Goal: Task Accomplishment & Management: Use online tool/utility

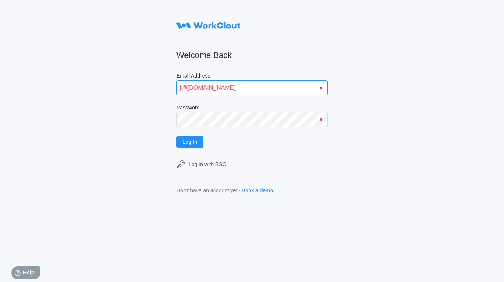
click at [250, 88] on input "j@[DOMAIN_NAME]" at bounding box center [252, 87] width 151 height 15
type input "[EMAIL_ADDRESS][DOMAIN_NAME]"
click at [194, 144] on span "Log In" at bounding box center [190, 141] width 15 height 5
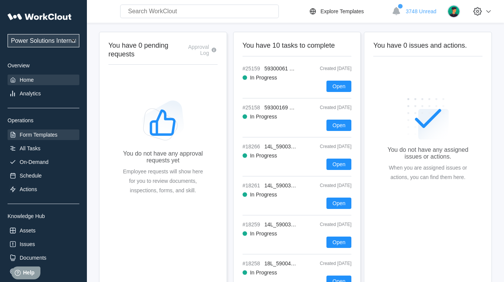
click at [35, 132] on div "Form Templates" at bounding box center [39, 135] width 38 height 6
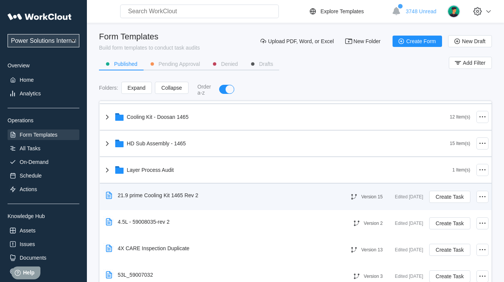
scroll to position [252, 0]
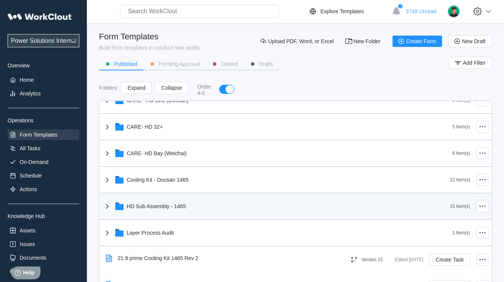
click at [102, 207] on div "HD Sub Assembly - 1465 15 Item(s)" at bounding box center [296, 206] width 392 height 26
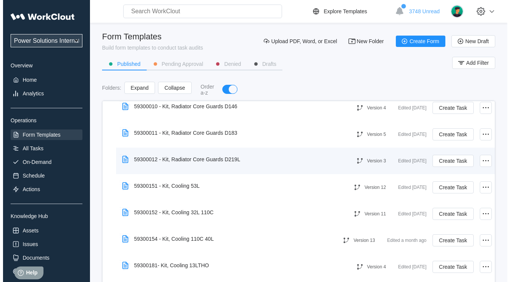
scroll to position [441, 0]
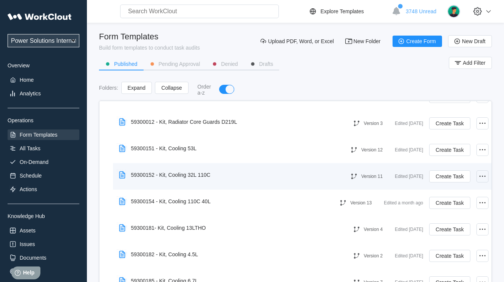
click at [481, 175] on icon at bounding box center [482, 176] width 9 height 9
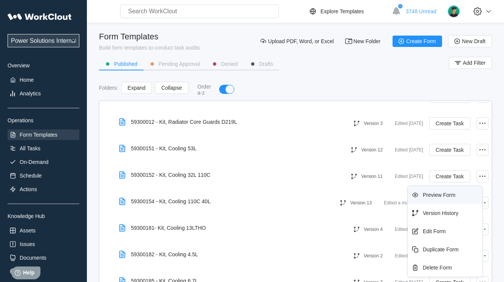
click at [432, 196] on div "Preview Form" at bounding box center [439, 195] width 33 height 6
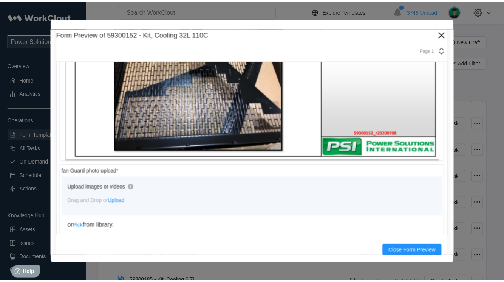
scroll to position [1703, 0]
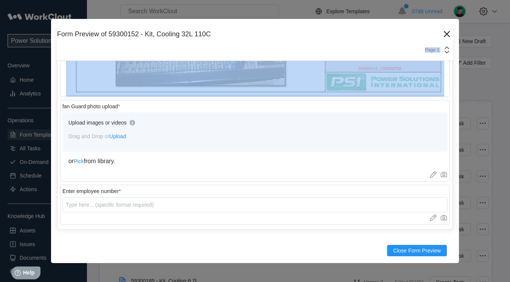
drag, startPoint x: 354, startPoint y: 34, endPoint x: 43, endPoint y: 64, distance: 312.3
click at [43, 64] on div "Form Preview of 59300152 - Kit, Cooling 32L 110C Version 11 Page 1 Inspection I…" at bounding box center [255, 141] width 510 height 282
click at [443, 31] on icon at bounding box center [447, 34] width 12 height 12
